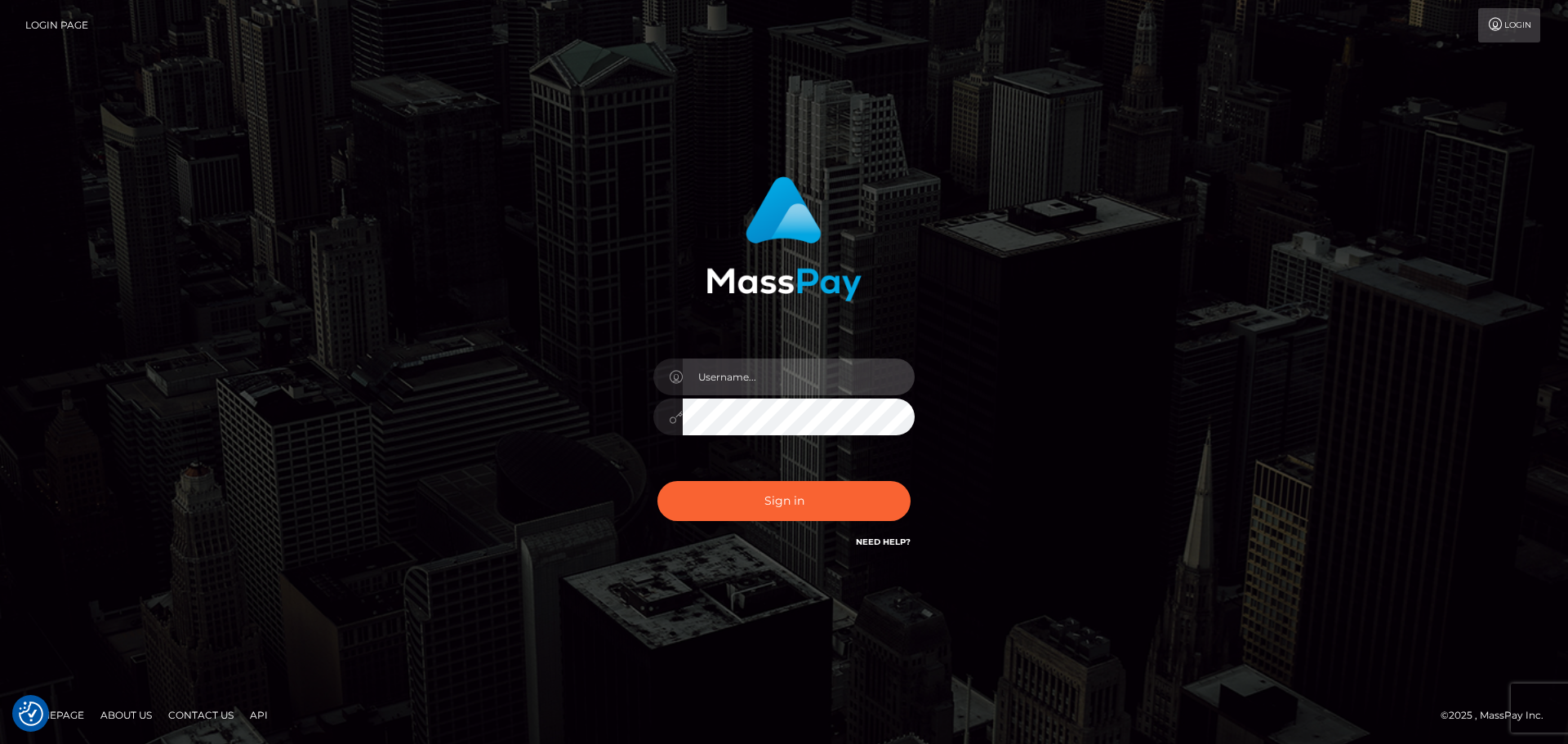
click at [737, 389] on input "text" at bounding box center [799, 377] width 231 height 37
click at [851, 379] on input "text" at bounding box center [799, 377] width 231 height 37
click at [0, 743] on com-1password-button at bounding box center [0, 744] width 0 height 0
type input "dawson.throne"
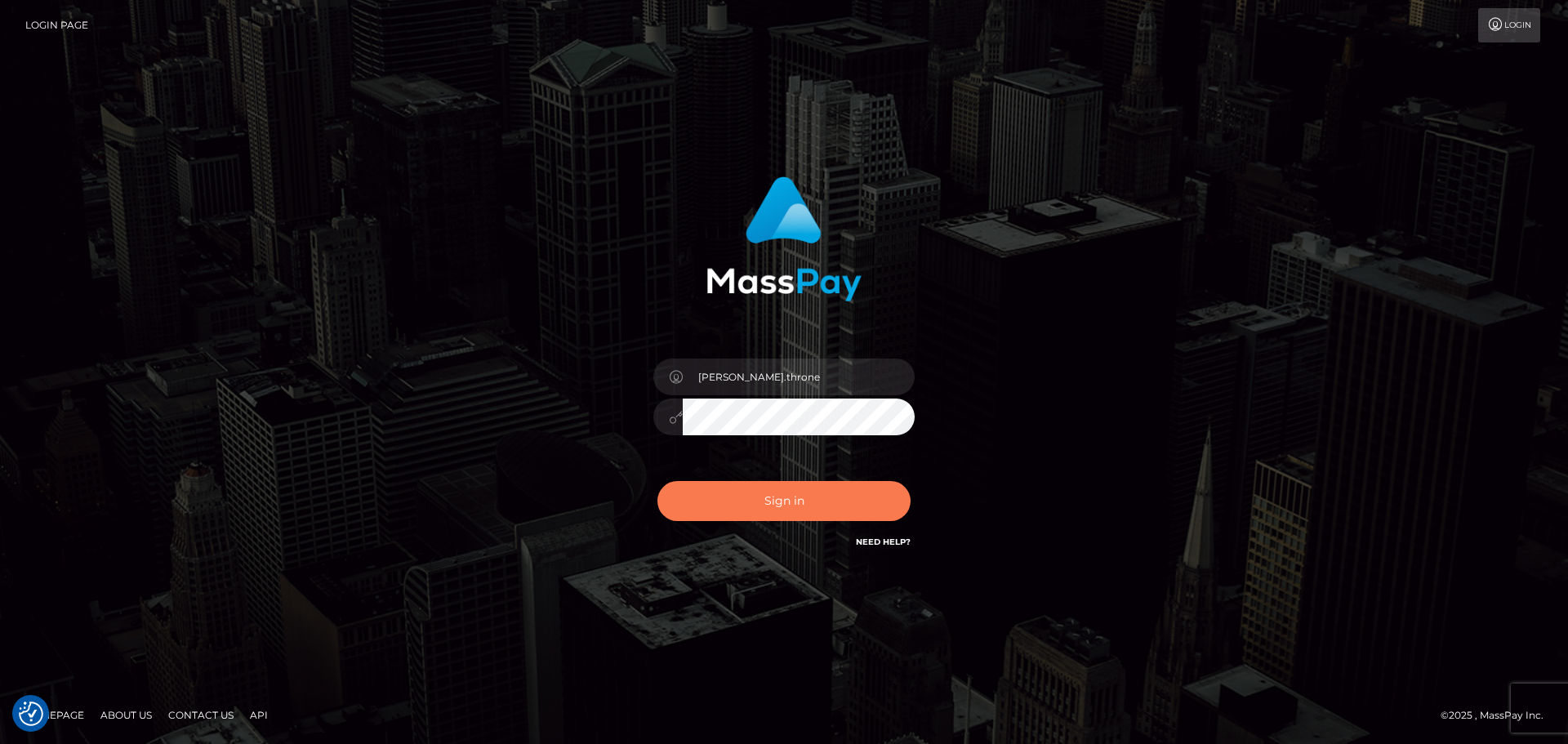
click at [837, 501] on button "Sign in" at bounding box center [784, 501] width 253 height 40
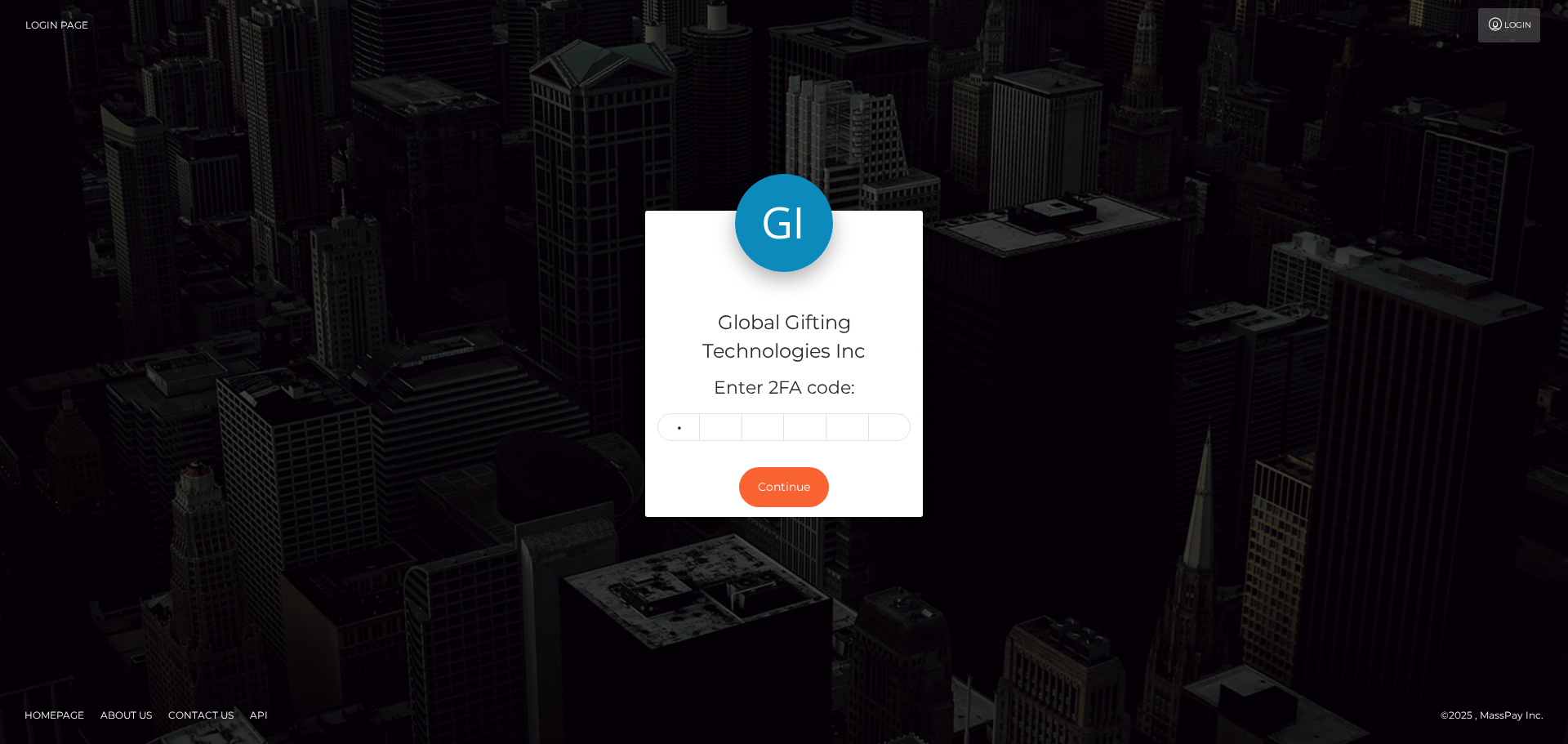
type input "1"
type input "9"
type input "5"
type input "2"
type input "6"
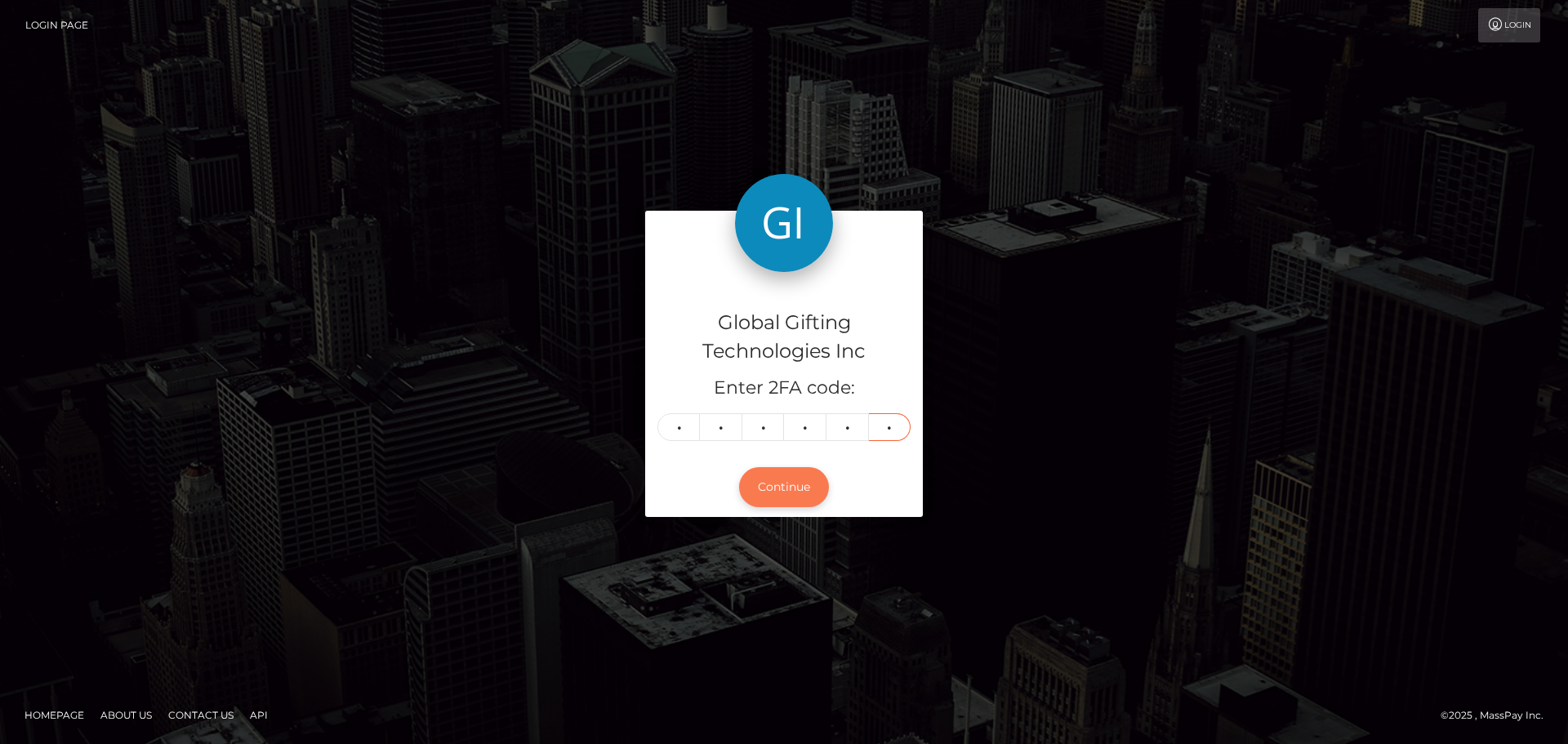
type input "7"
click at [784, 490] on button "Continue" at bounding box center [784, 487] width 90 height 40
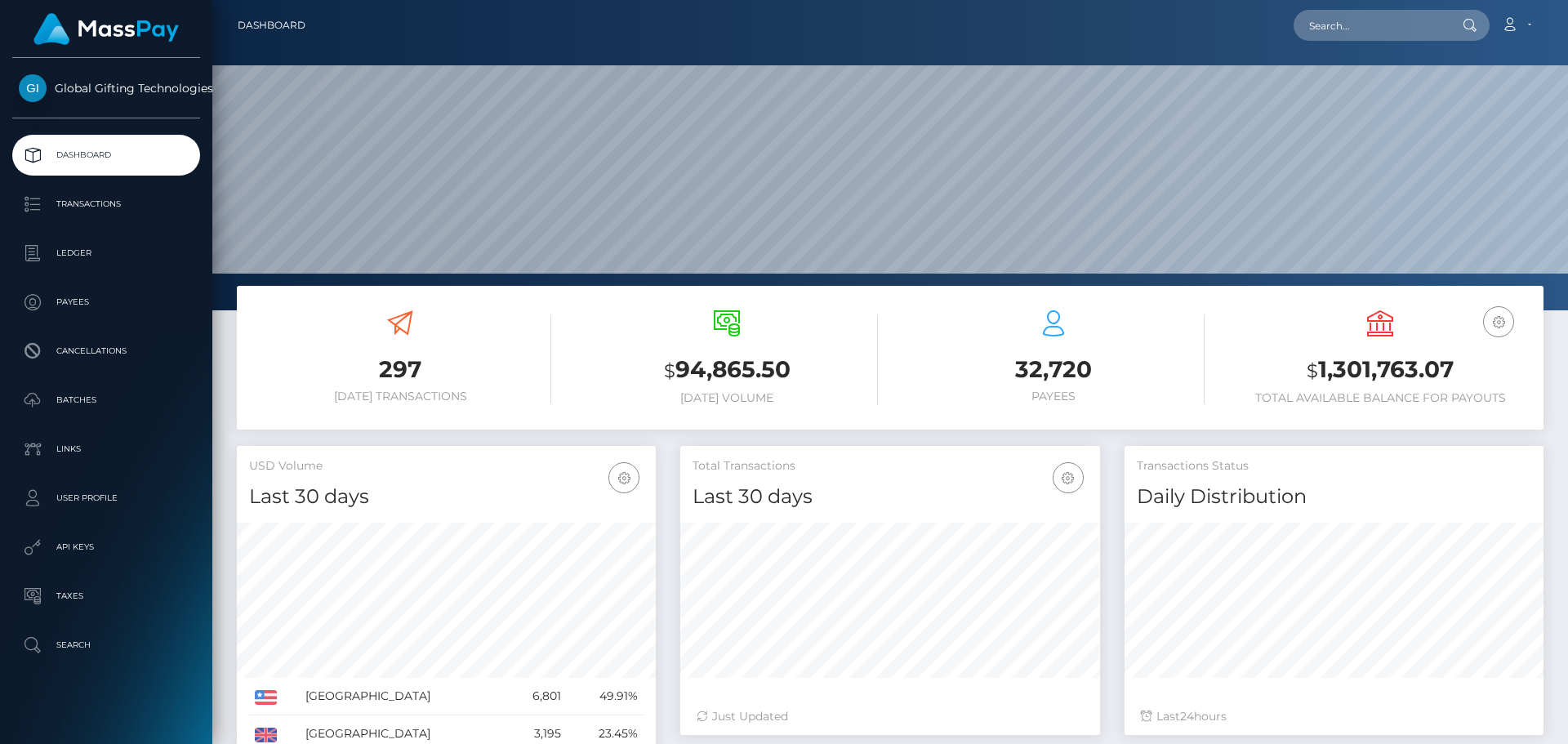
scroll to position [290, 420]
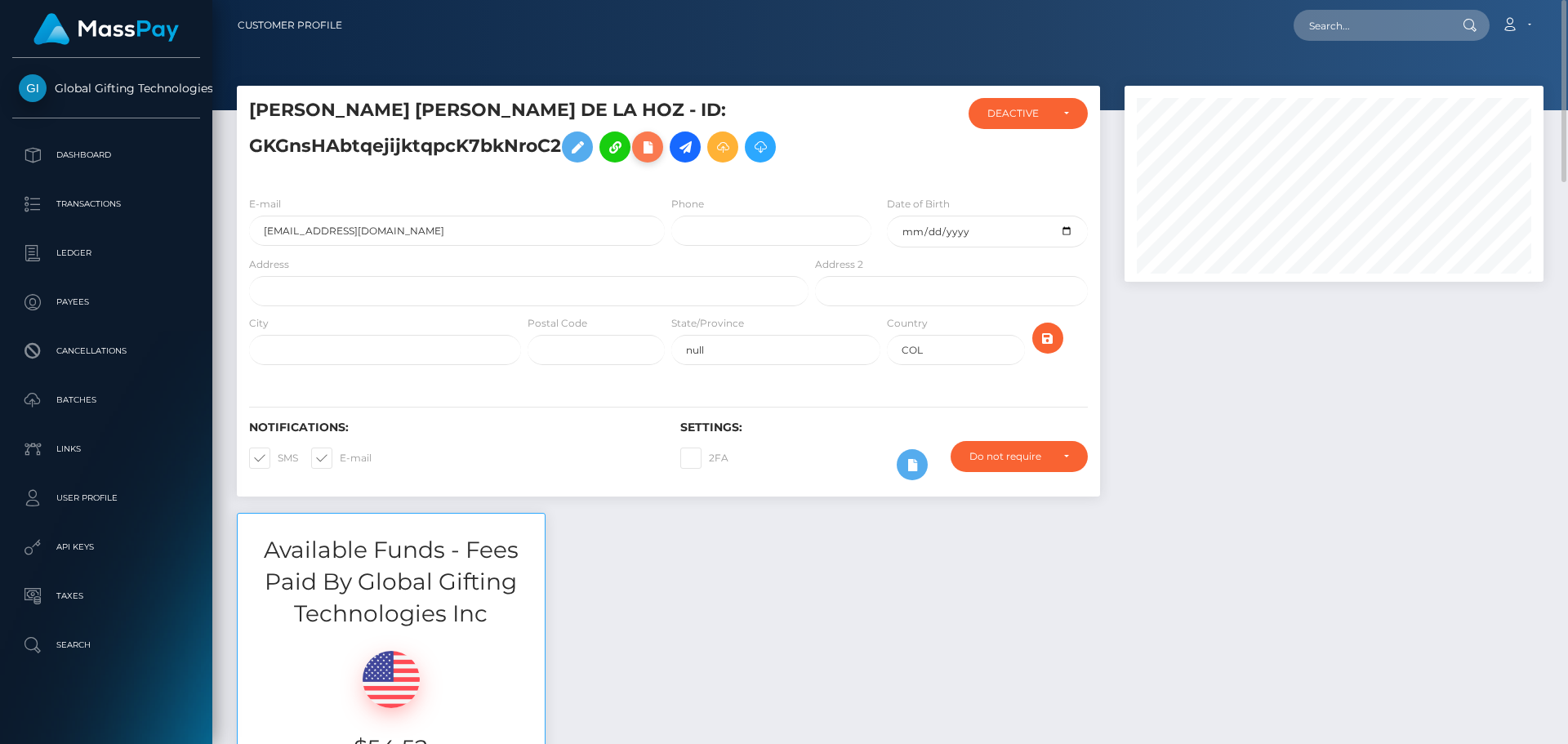
click at [649, 150] on icon at bounding box center [647, 148] width 20 height 21
select select
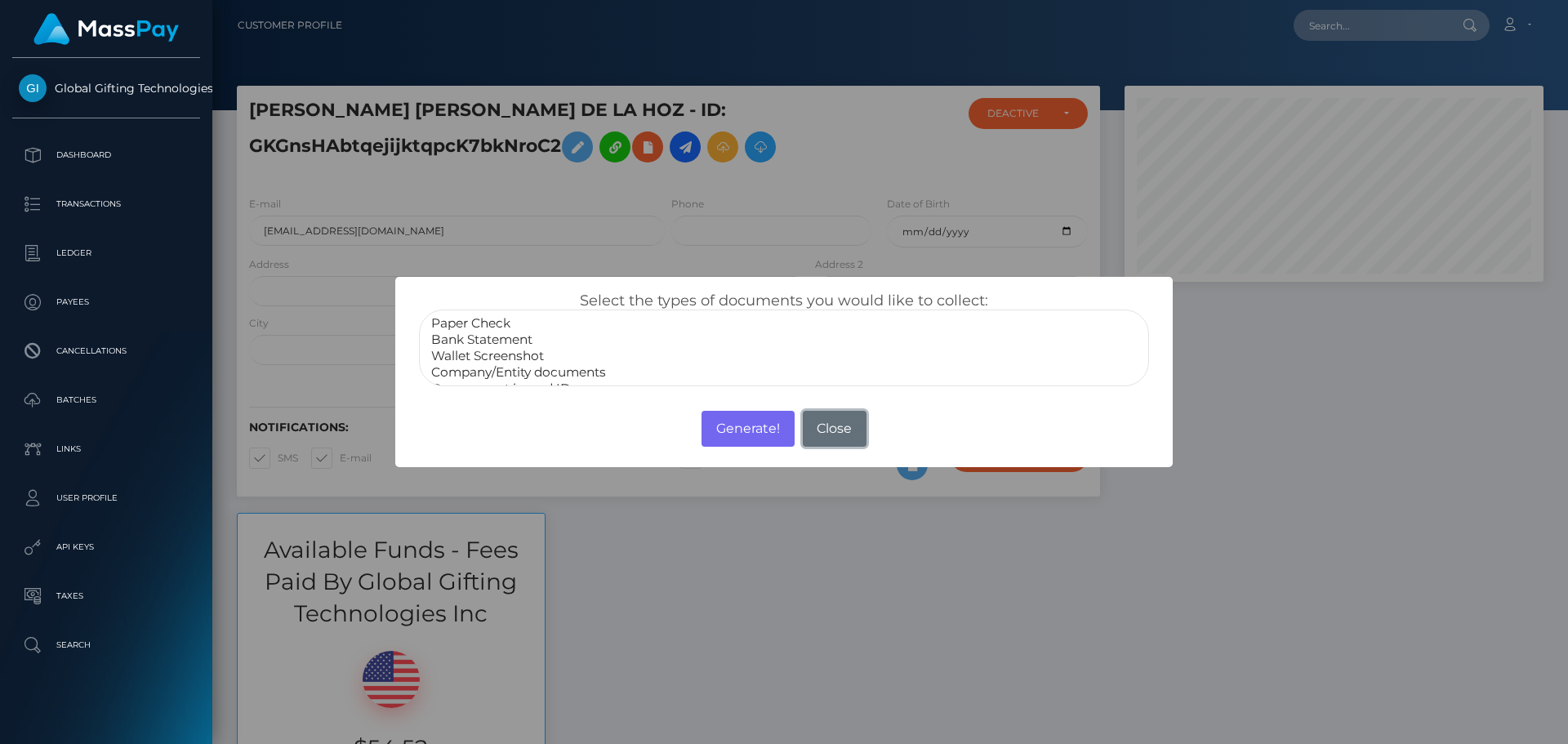
click at [837, 427] on button "Close" at bounding box center [834, 429] width 64 height 36
